Goal: Task Accomplishment & Management: Manage account settings

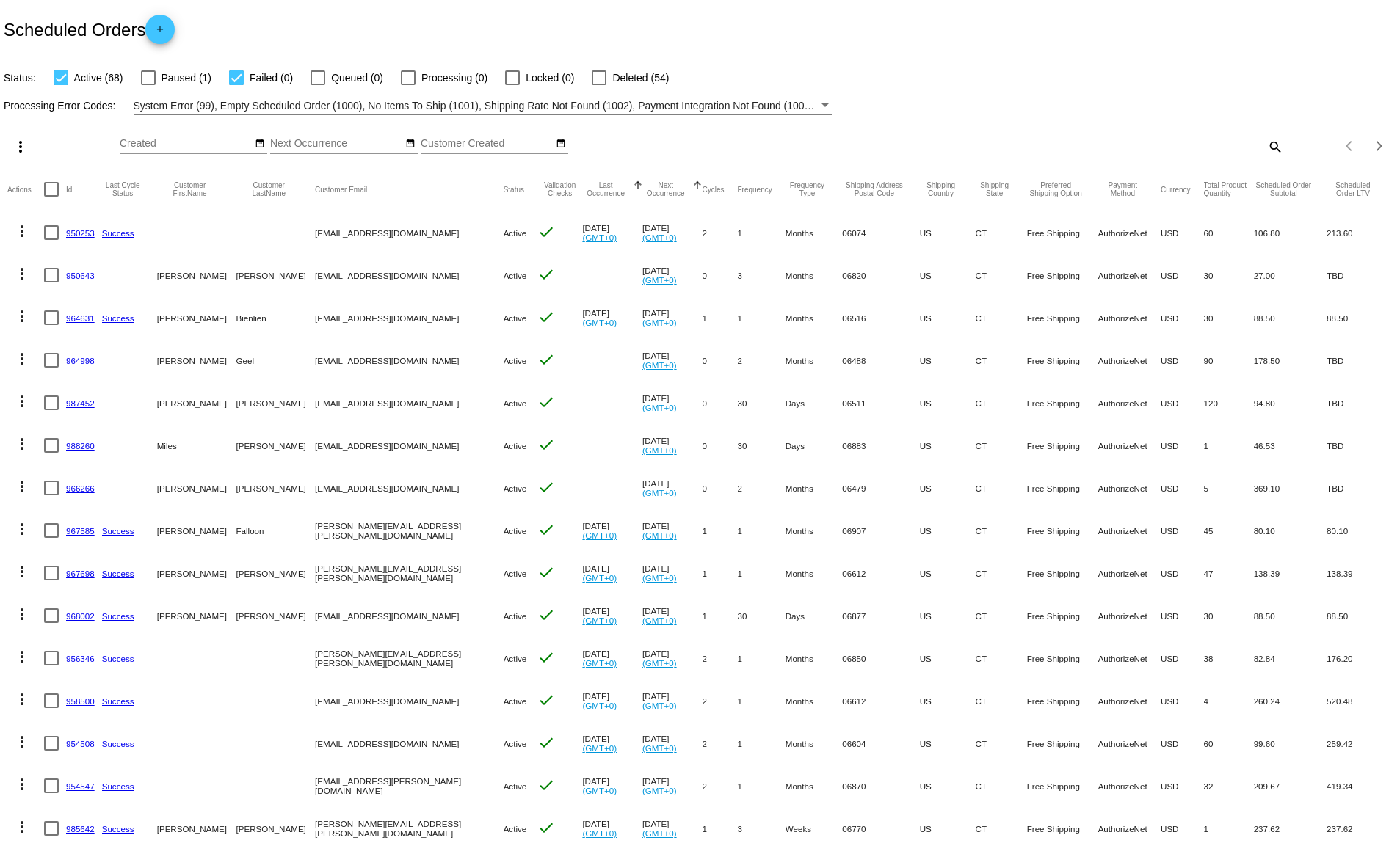
click at [582, 191] on button "Last Occurrence" at bounding box center [605, 189] width 47 height 16
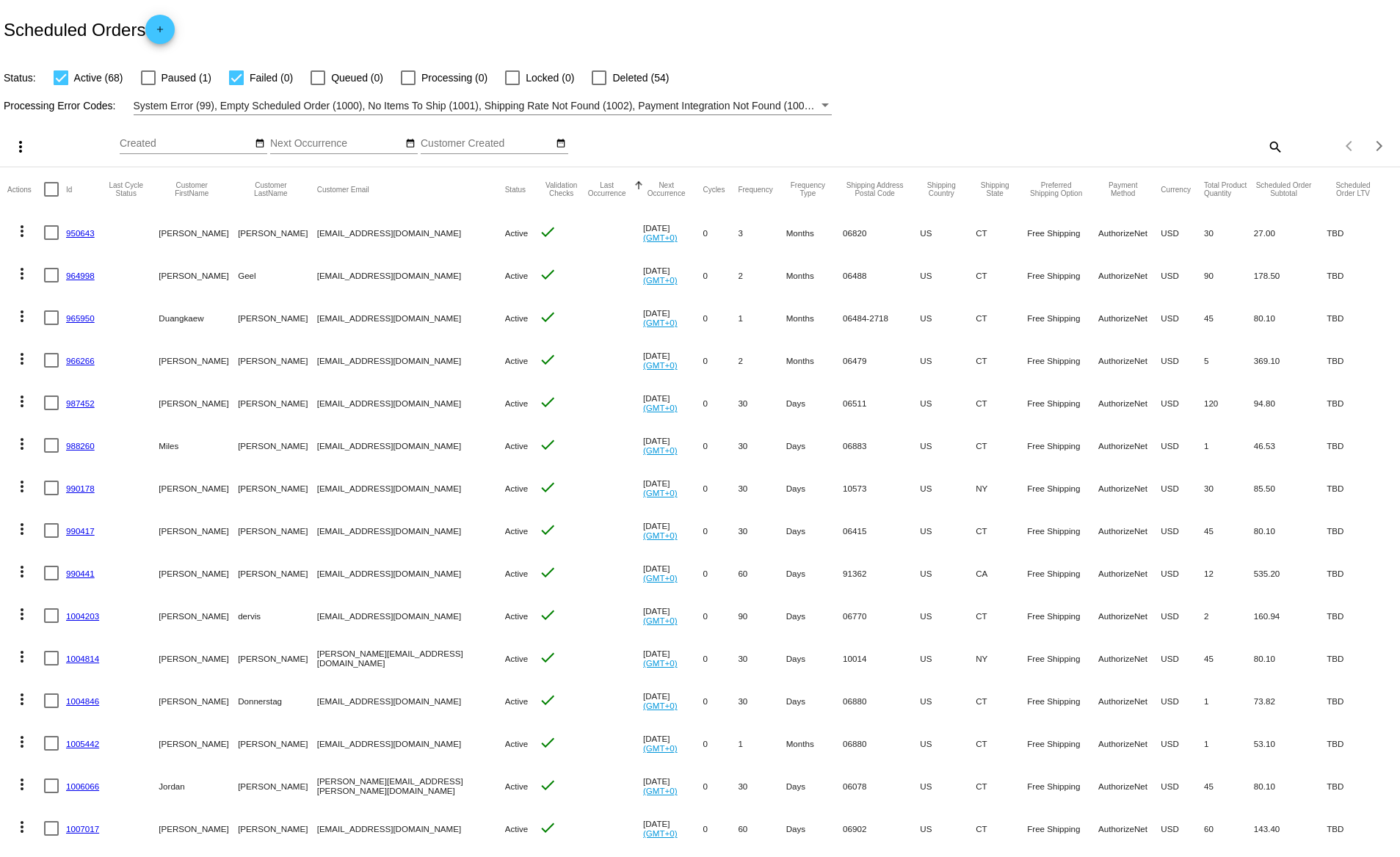
click at [1269, 147] on mat-icon "search" at bounding box center [1274, 147] width 18 height 23
drag, startPoint x: 1244, startPoint y: 145, endPoint x: 1223, endPoint y: 141, distance: 21.4
click at [1244, 145] on input "Search" at bounding box center [1109, 143] width 349 height 11
type input "[PERSON_NAME]"
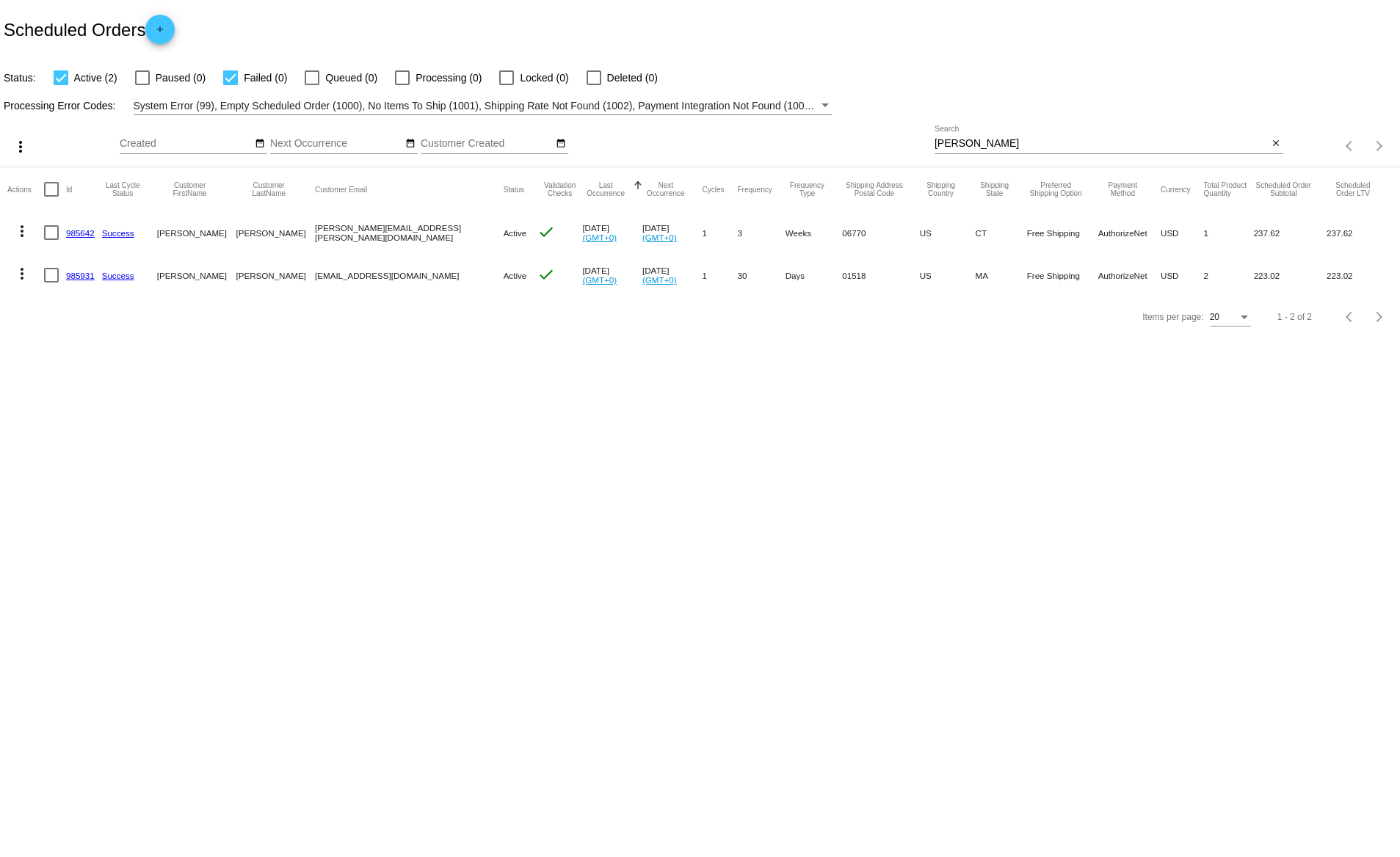
click at [85, 277] on link "985931" at bounding box center [80, 276] width 28 height 10
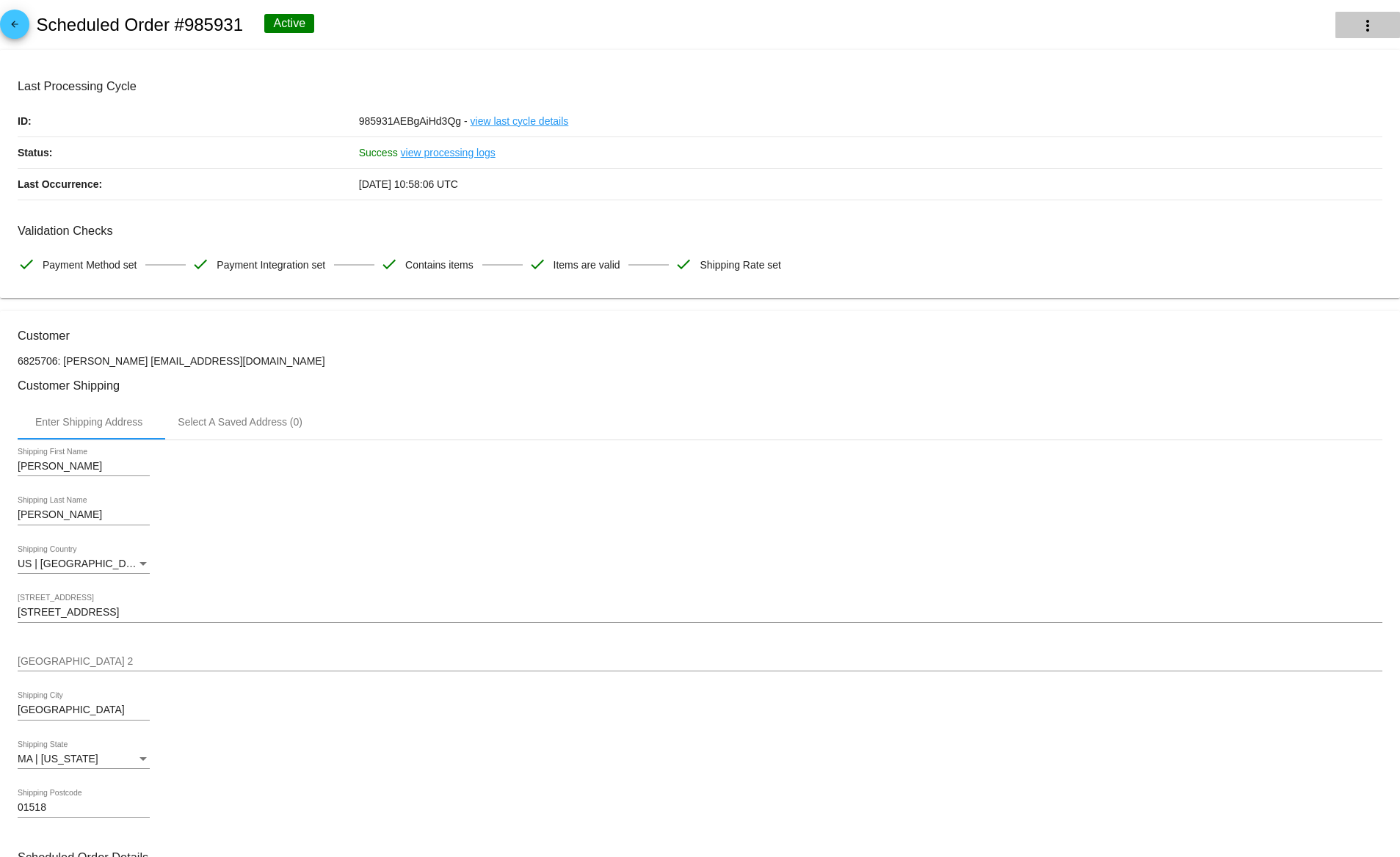
click at [1359, 24] on mat-icon "more_vert" at bounding box center [1368, 26] width 18 height 18
click at [1254, 176] on span "Delete" at bounding box center [1240, 176] width 29 height 11
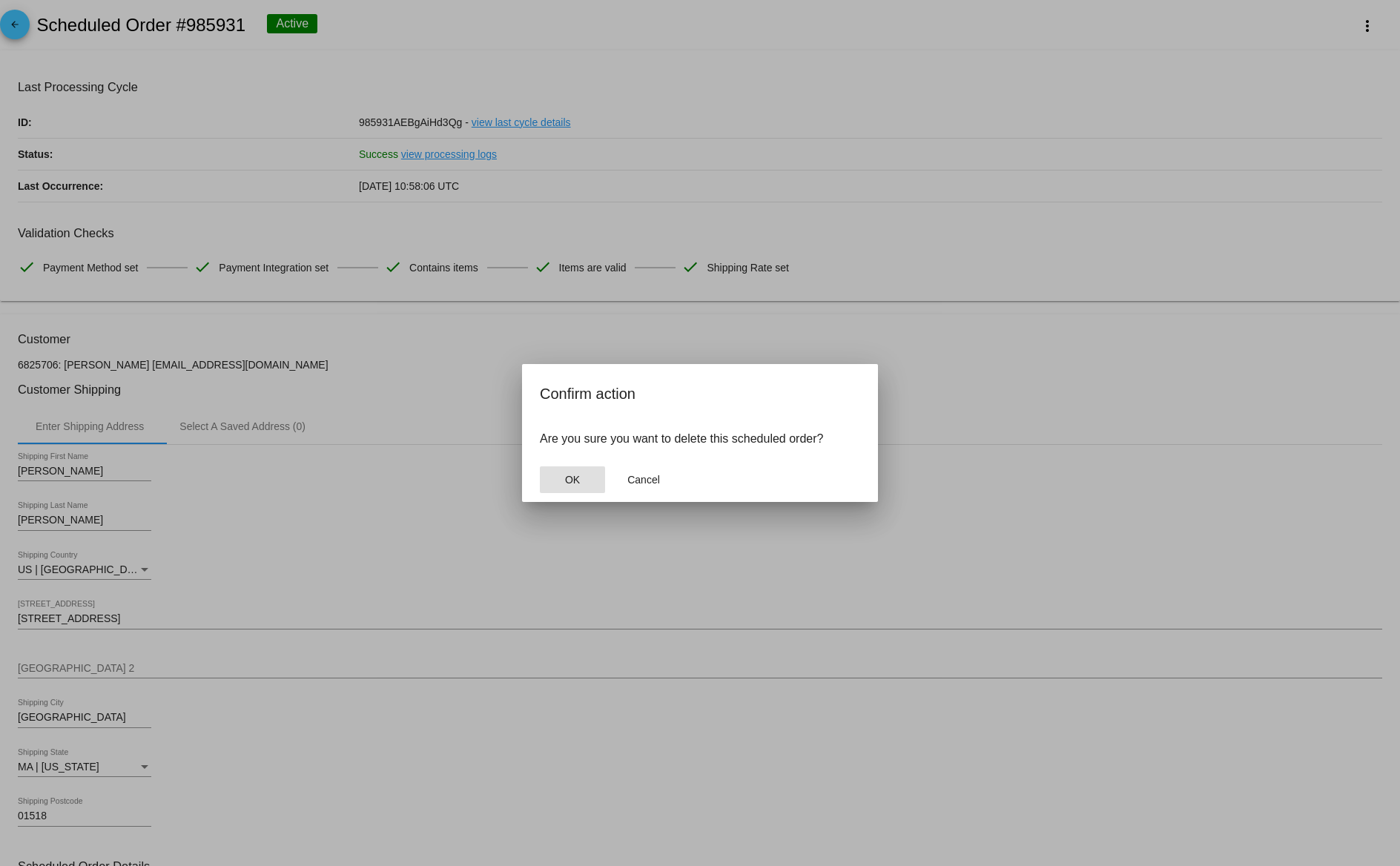
click at [584, 476] on button "OK" at bounding box center [572, 480] width 65 height 27
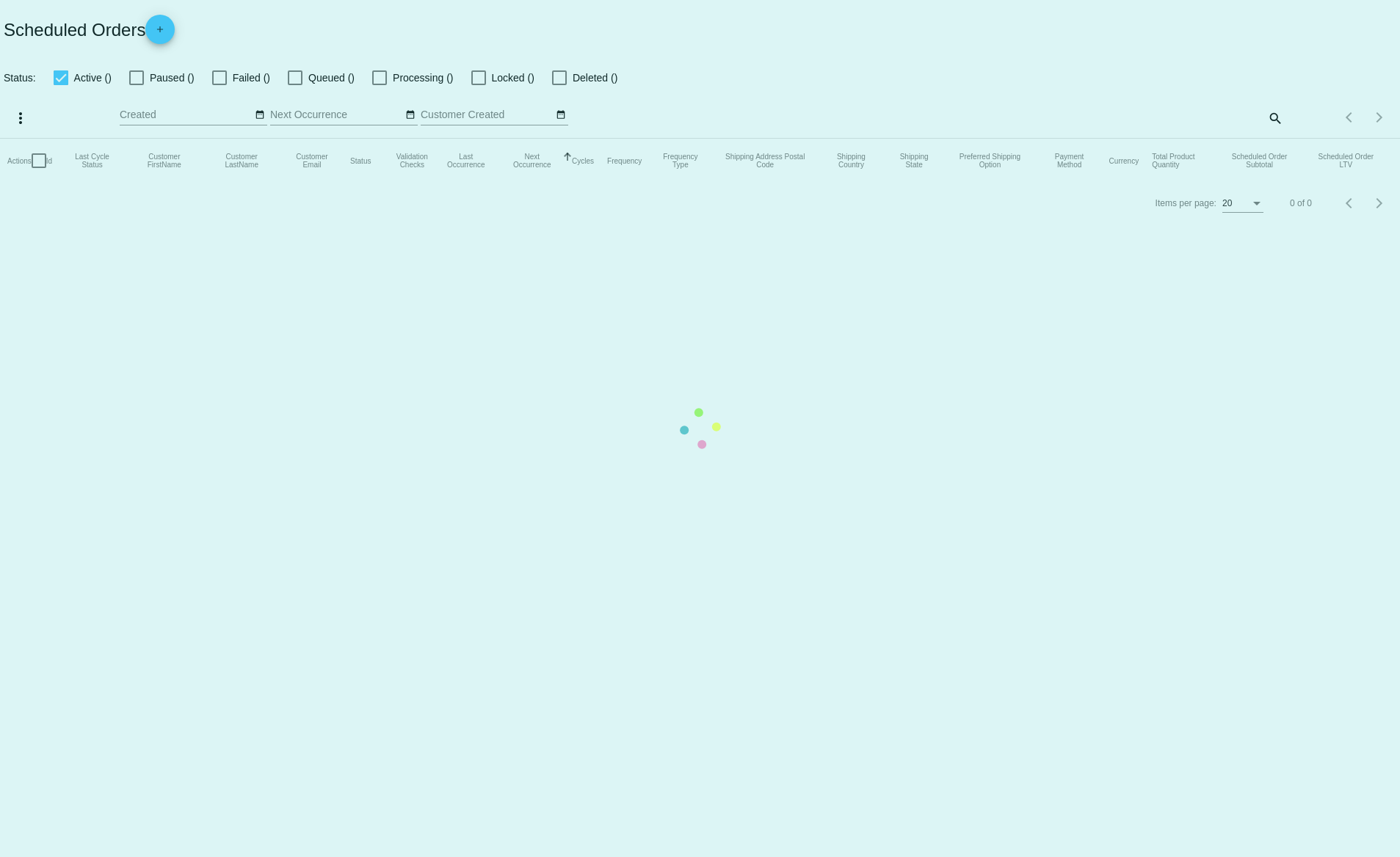
checkbox input "true"
